Goal: Communication & Community: Participate in discussion

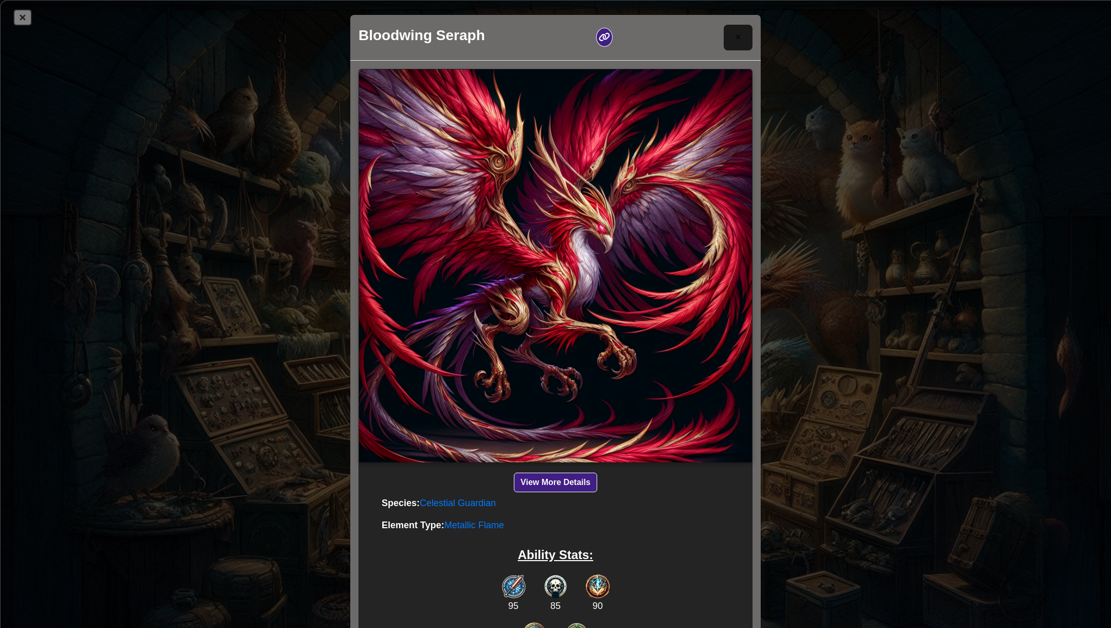
select select "desc"
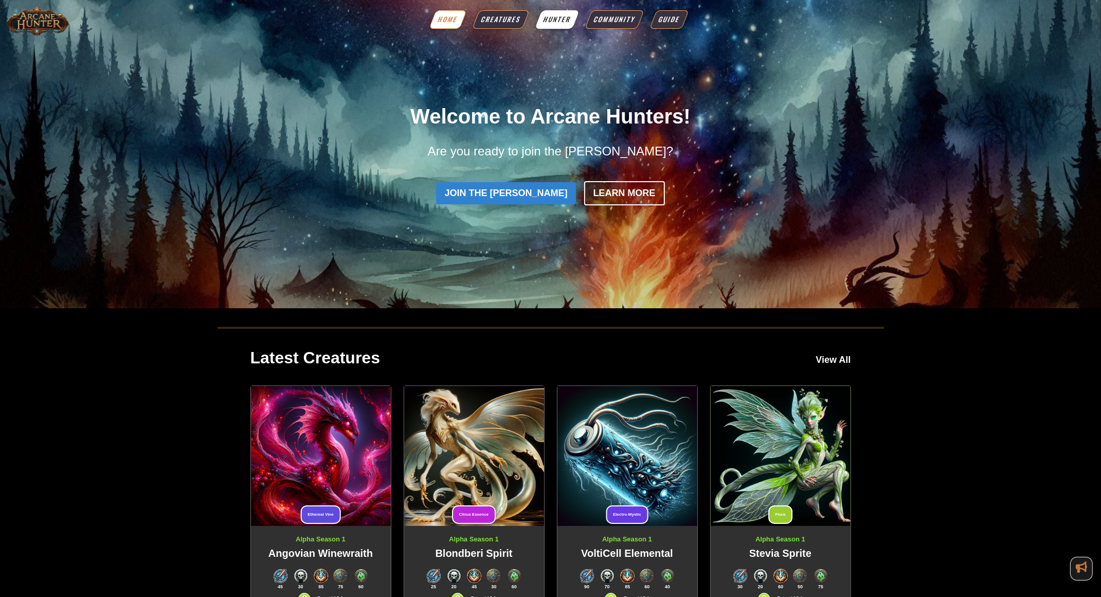
click at [551, 22] on span "Hunter" at bounding box center [557, 19] width 31 height 10
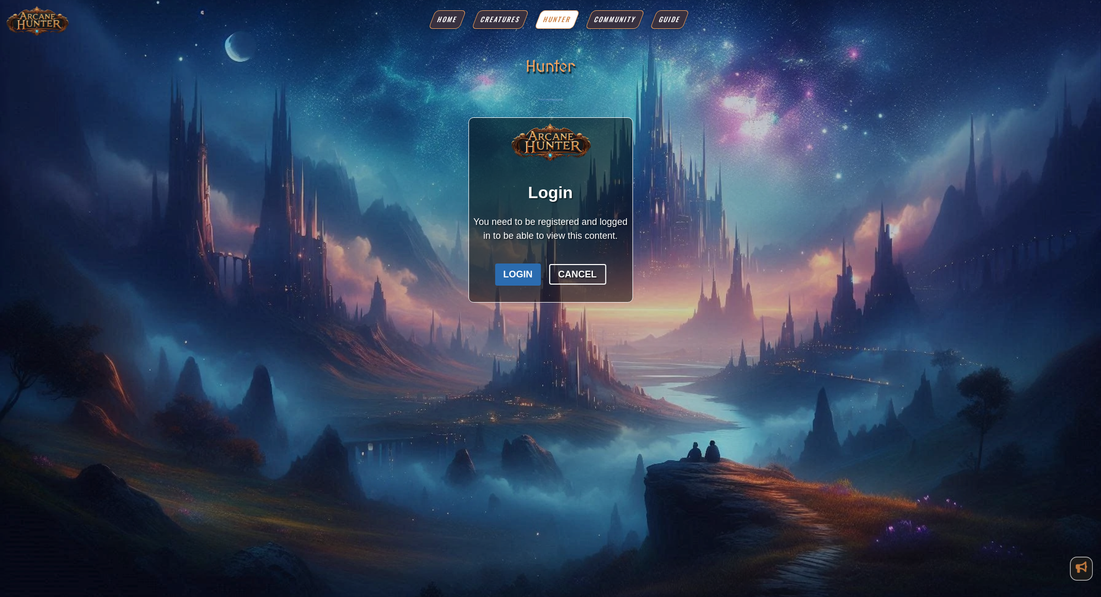
click at [524, 271] on button "Login" at bounding box center [518, 274] width 46 height 22
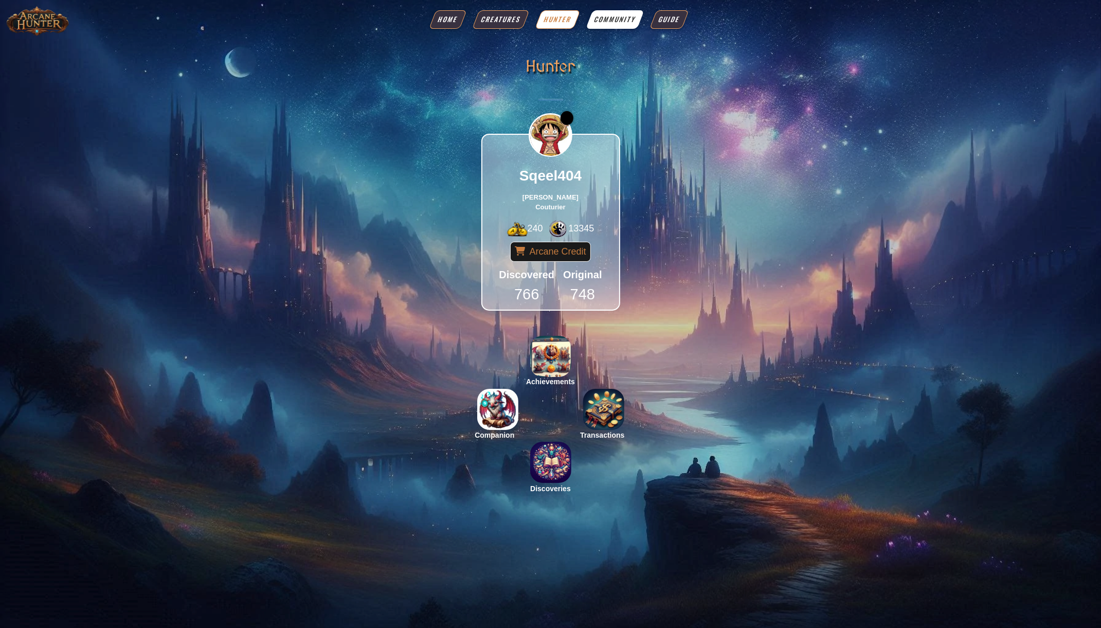
click at [607, 23] on span "Community" at bounding box center [615, 19] width 45 height 10
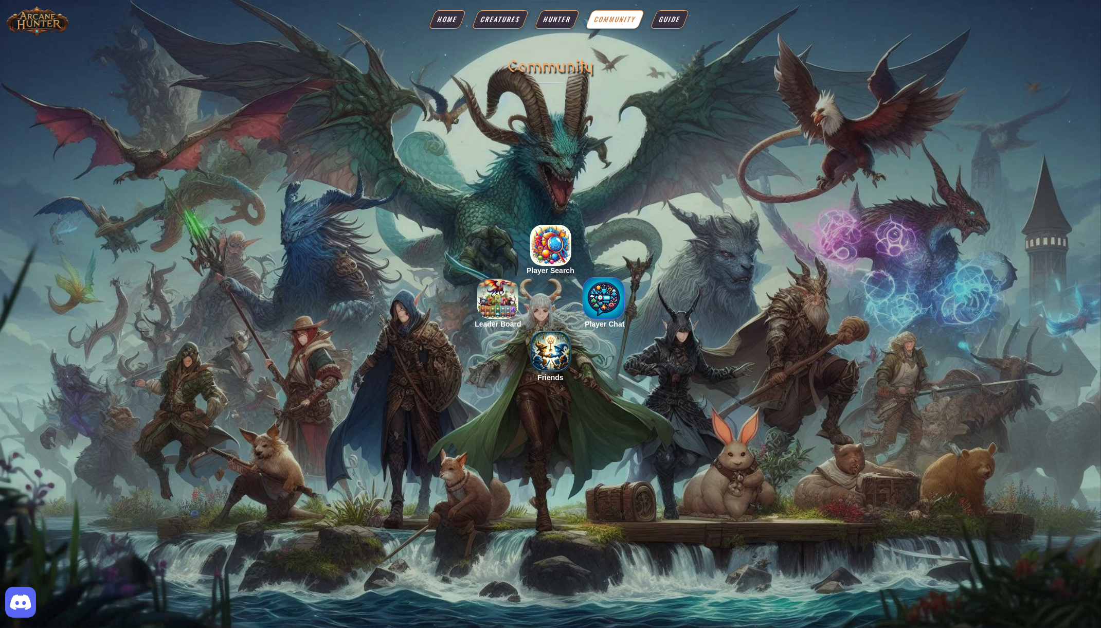
click at [604, 310] on img "button" at bounding box center [603, 298] width 41 height 41
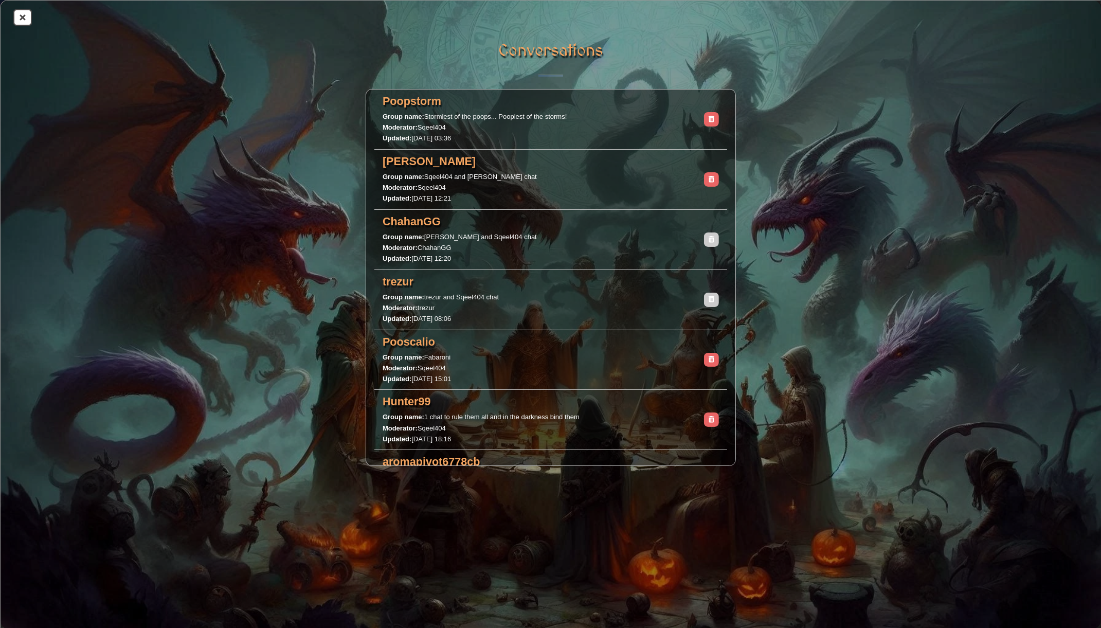
click at [488, 110] on p "Poopstorm" at bounding box center [543, 103] width 321 height 18
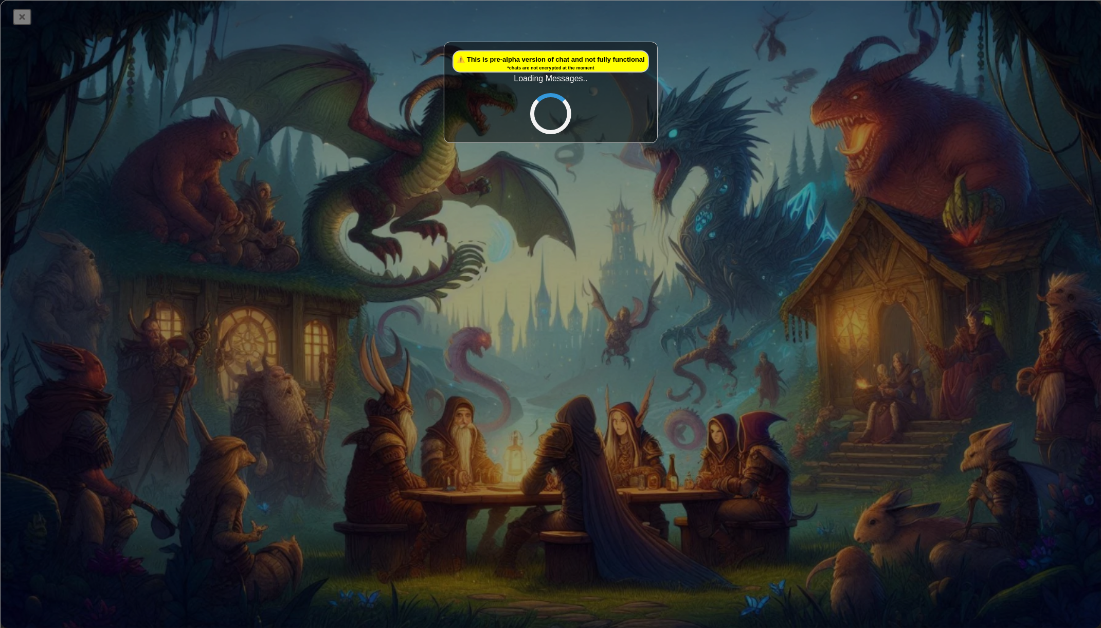
scroll to position [3462, 0]
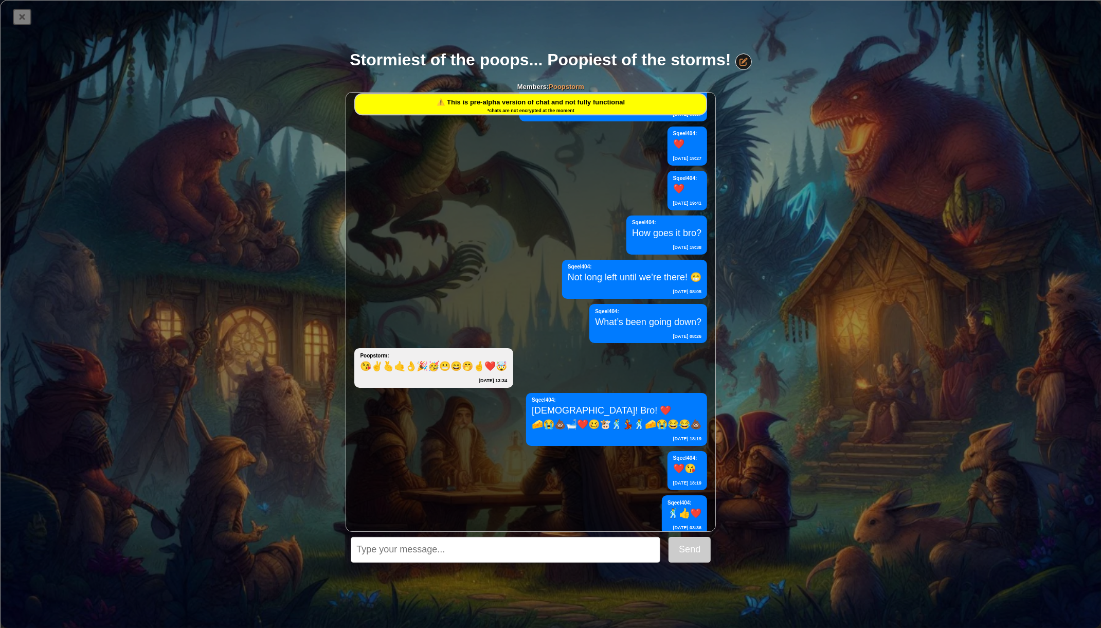
click at [27, 21] on icon at bounding box center [22, 17] width 16 height 14
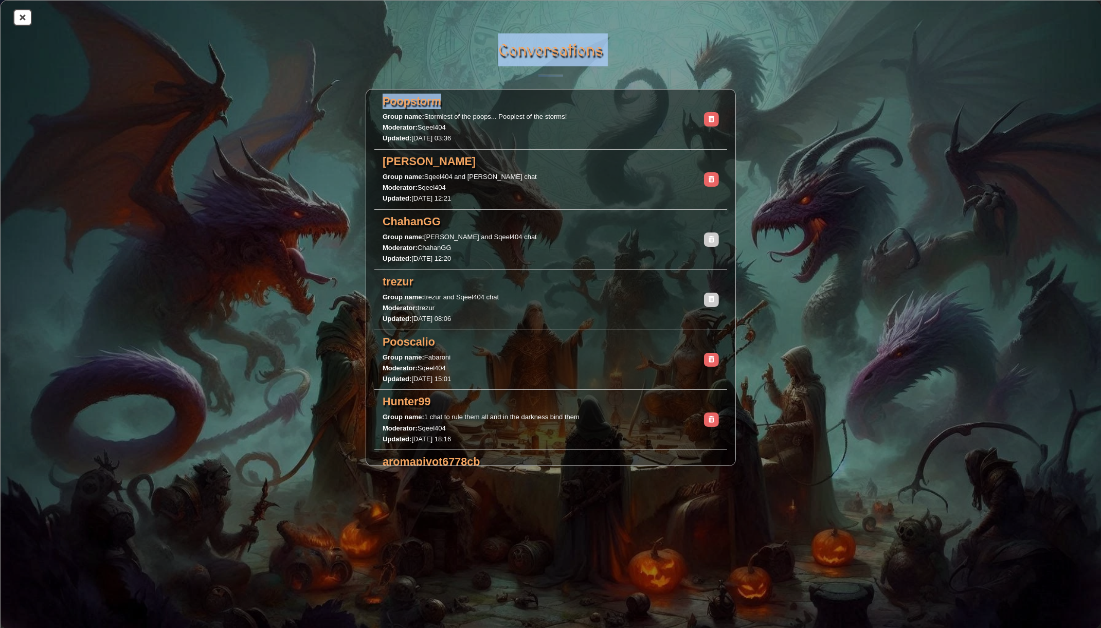
drag, startPoint x: 192, startPoint y: 78, endPoint x: 580, endPoint y: 93, distance: 388.1
click at [535, 101] on div "Conversations Poopstorm Group name: Stormiest of the poops... Poopiest of the s…" at bounding box center [551, 315] width 1101 height 628
drag, startPoint x: 197, startPoint y: 132, endPoint x: 318, endPoint y: 135, distance: 121.4
click at [317, 135] on div "Conversations Poopstorm Group name: Stormiest of the poops... Poopiest of the s…" at bounding box center [551, 315] width 1101 height 628
click at [20, 20] on icon at bounding box center [22, 17] width 16 height 14
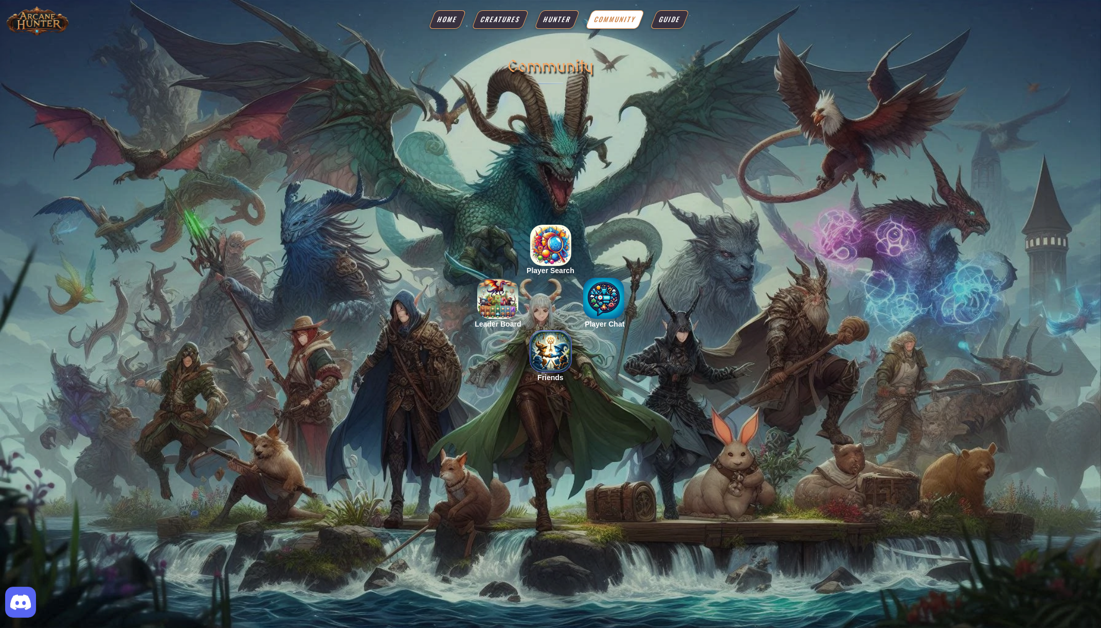
click at [541, 351] on img "button" at bounding box center [550, 351] width 41 height 41
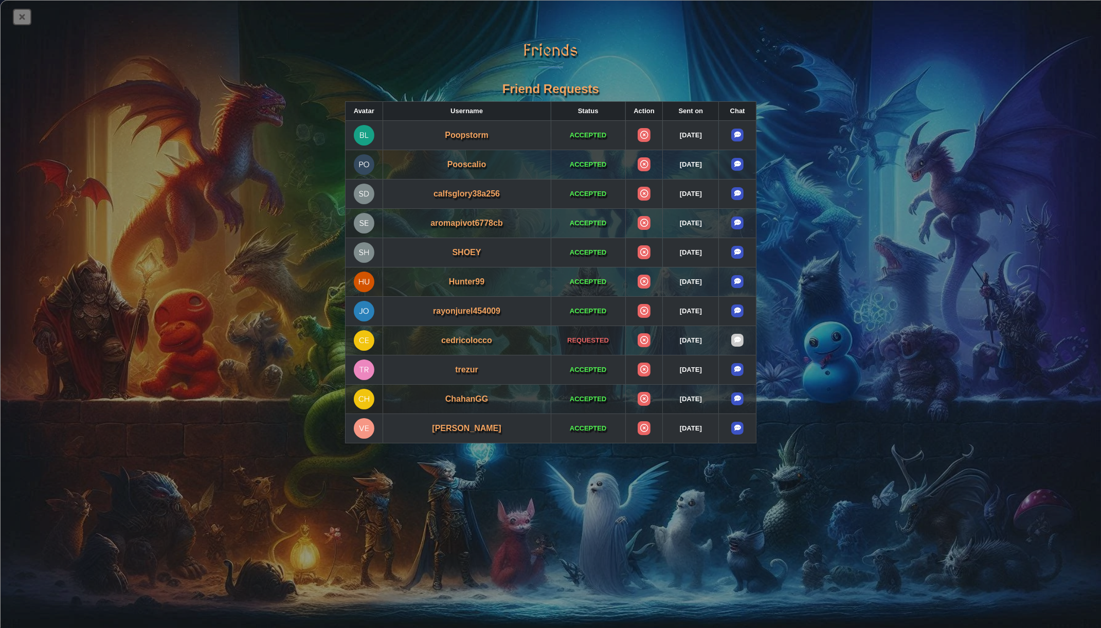
click at [15, 23] on icon at bounding box center [22, 17] width 16 height 14
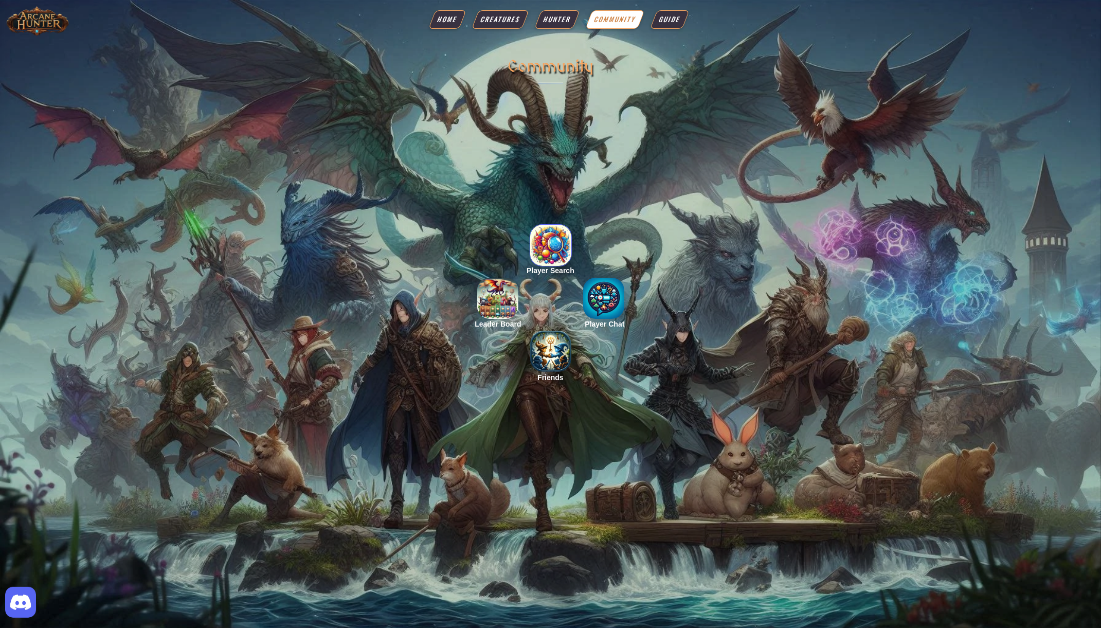
click at [558, 244] on img "button" at bounding box center [550, 245] width 41 height 41
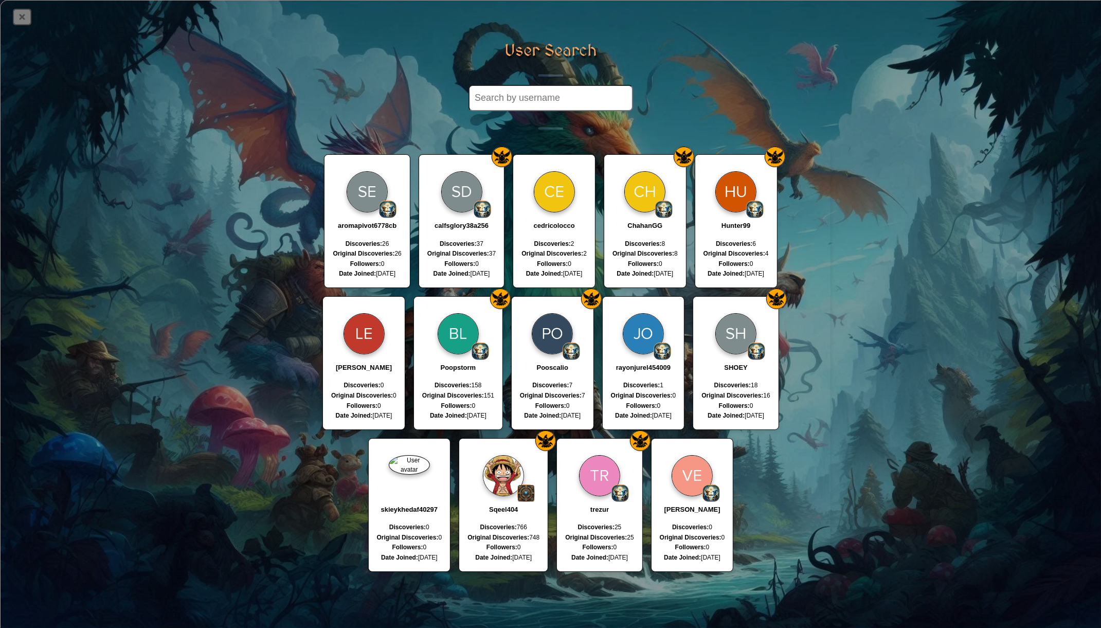
click at [27, 17] on icon at bounding box center [22, 17] width 16 height 14
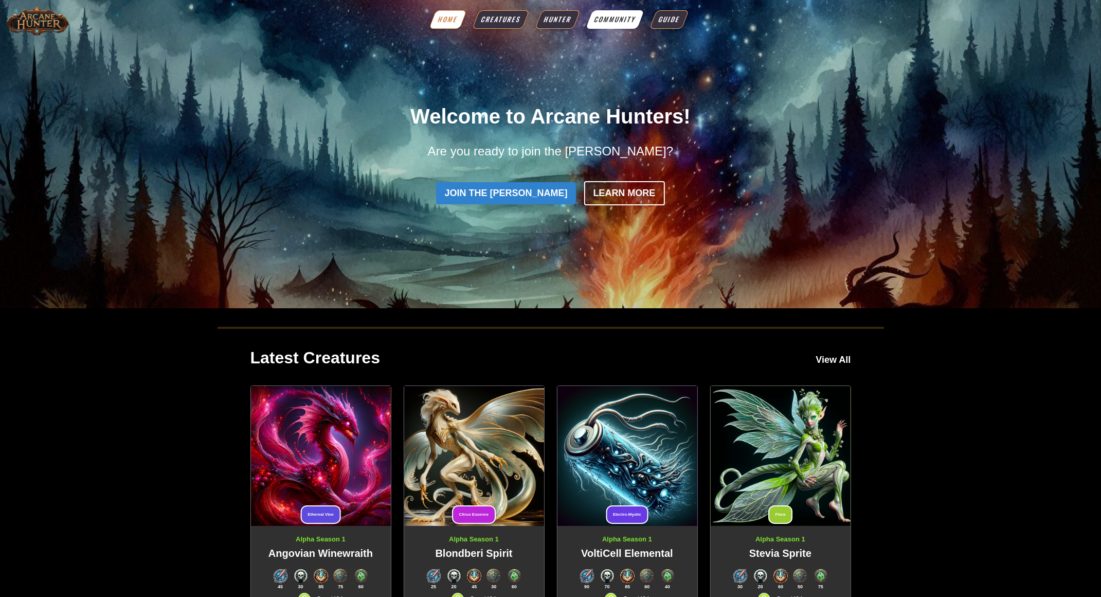
click at [611, 16] on span "Community" at bounding box center [615, 19] width 45 height 10
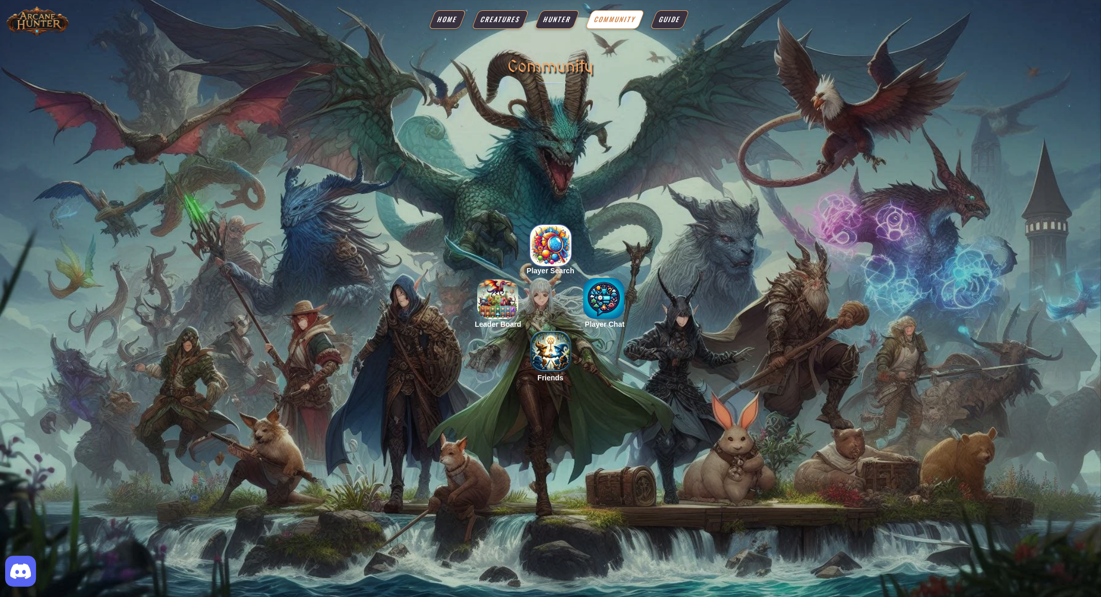
click at [557, 245] on img "button" at bounding box center [550, 245] width 41 height 41
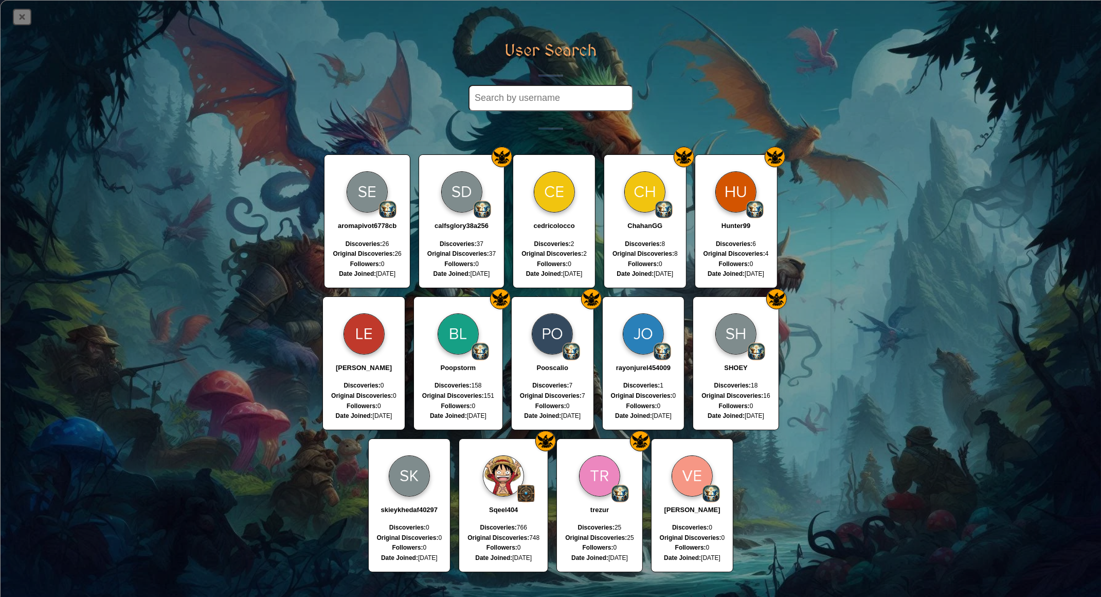
click at [23, 21] on icon at bounding box center [22, 17] width 16 height 14
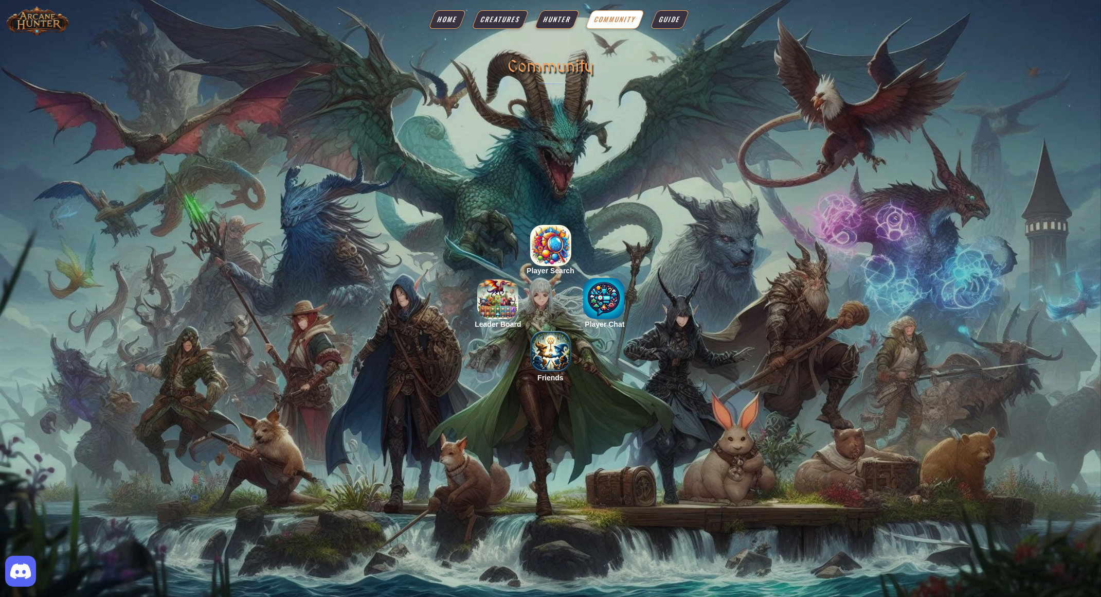
click at [33, 23] on img at bounding box center [37, 20] width 64 height 31
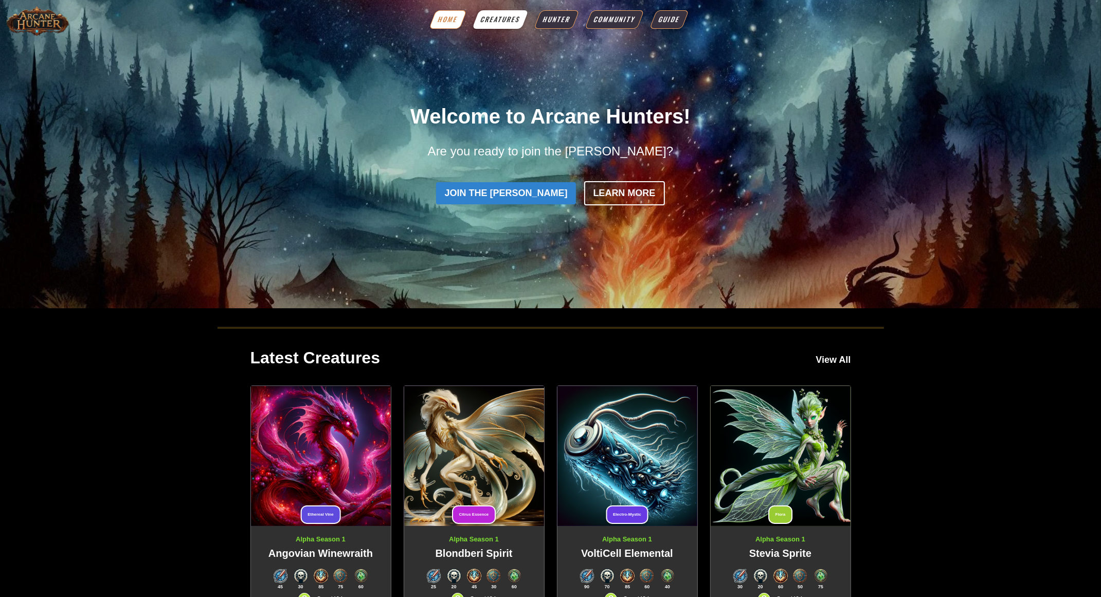
click at [505, 20] on span "Creatures" at bounding box center [500, 19] width 43 height 10
